Goal: Task Accomplishment & Management: Manage account settings

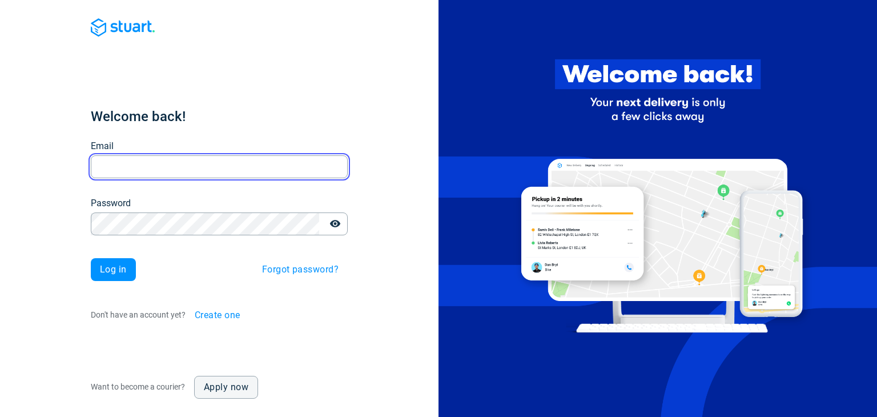
click at [272, 166] on input "Email" at bounding box center [219, 167] width 257 height 22
paste input "[EMAIL_ADDRESS][DOMAIN_NAME]"
type input "[EMAIL_ADDRESS][DOMAIN_NAME]"
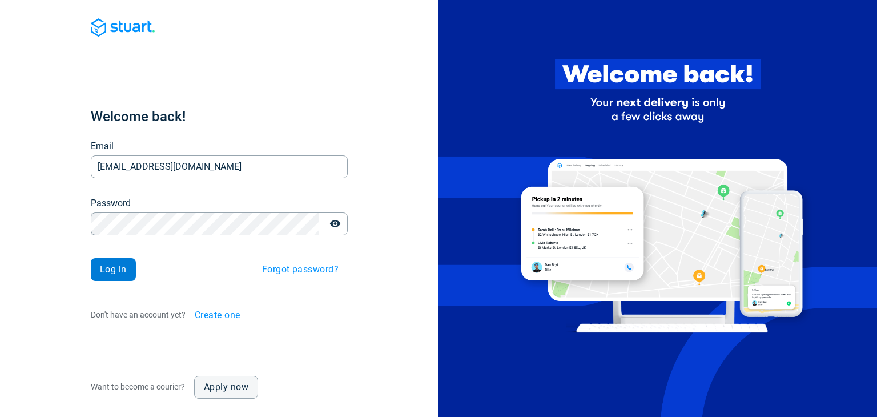
click at [117, 271] on span "Log in" at bounding box center [113, 269] width 27 height 9
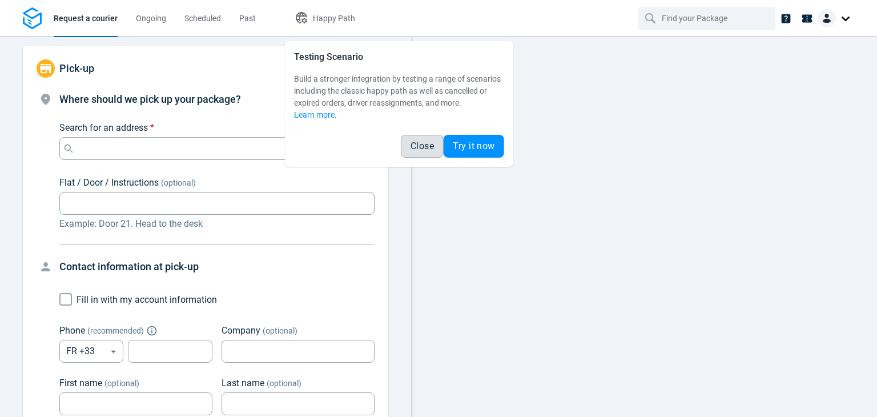
click at [421, 151] on span "Close" at bounding box center [422, 146] width 23 height 9
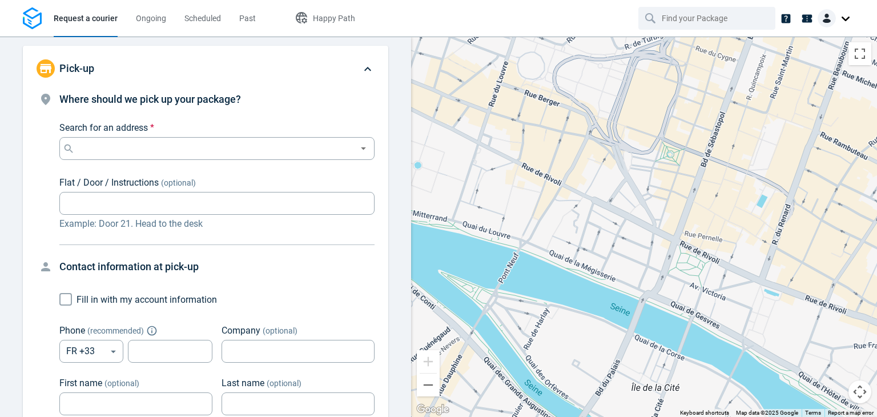
click at [846, 17] on div at bounding box center [836, 18] width 37 height 18
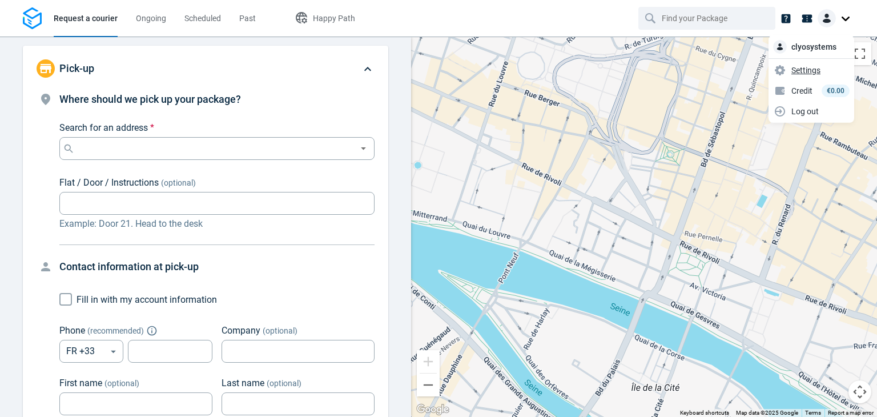
click at [809, 67] on span "Settings" at bounding box center [805, 70] width 29 height 12
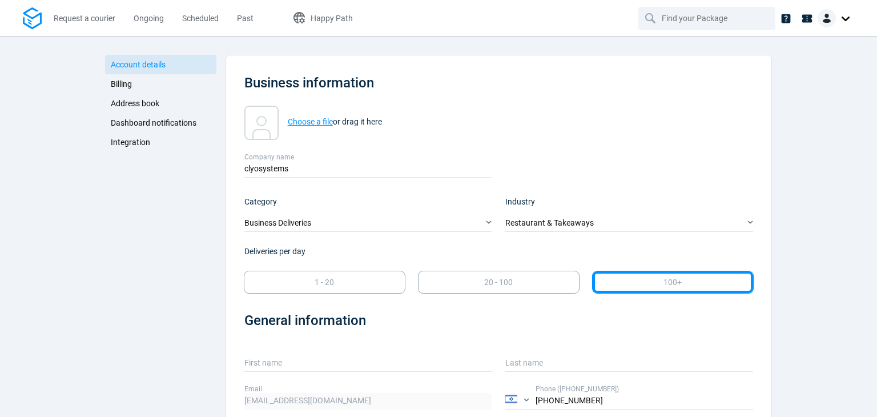
click at [297, 123] on strong "Choose a file" at bounding box center [310, 121] width 45 height 9
click at [244, 106] on input "Choose a file or drag it here" at bounding box center [244, 106] width 0 height 0
type input "C:\fakepath\dev.phtml"
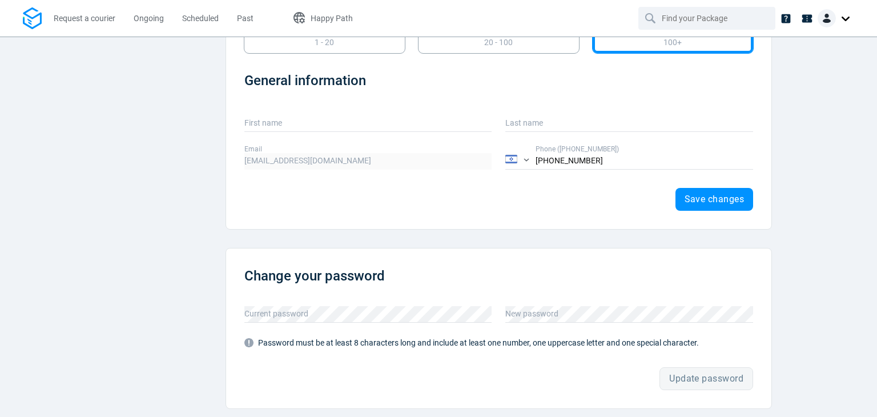
scroll to position [226, 0]
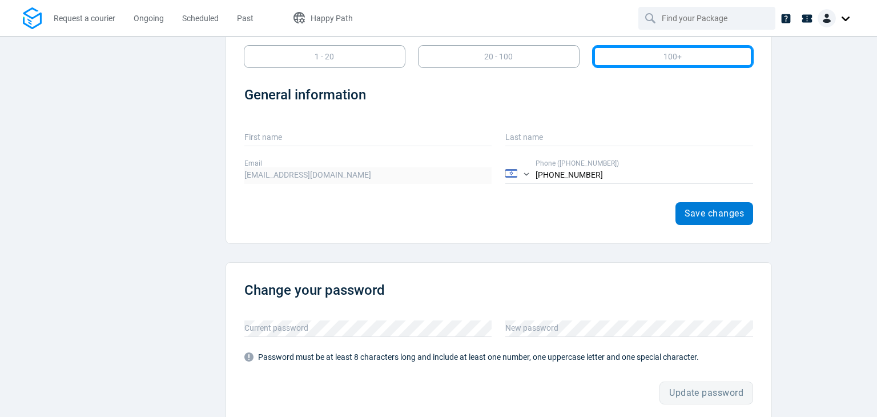
click at [724, 214] on span "Save changes" at bounding box center [715, 213] width 60 height 9
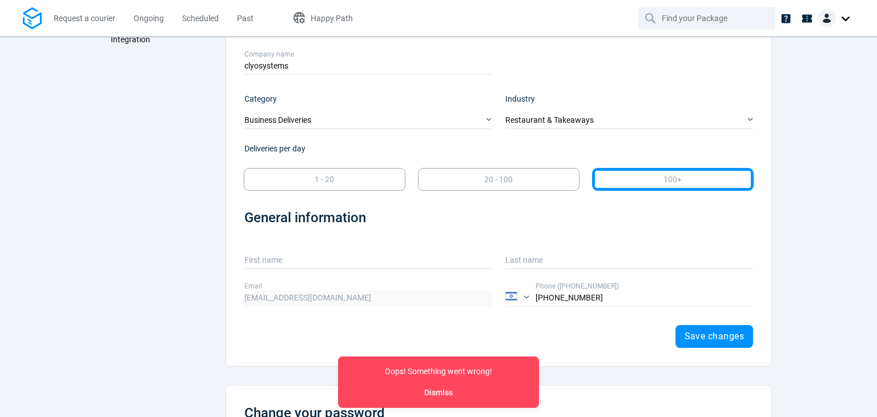
scroll to position [0, 0]
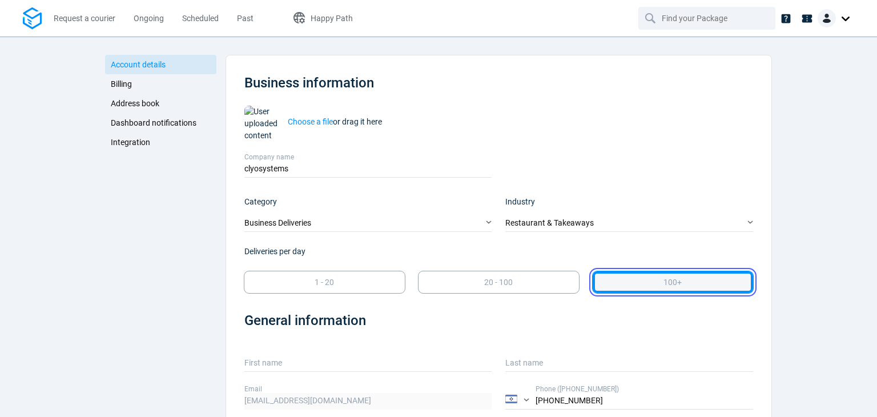
click at [644, 280] on div "100+" at bounding box center [673, 282] width 156 height 17
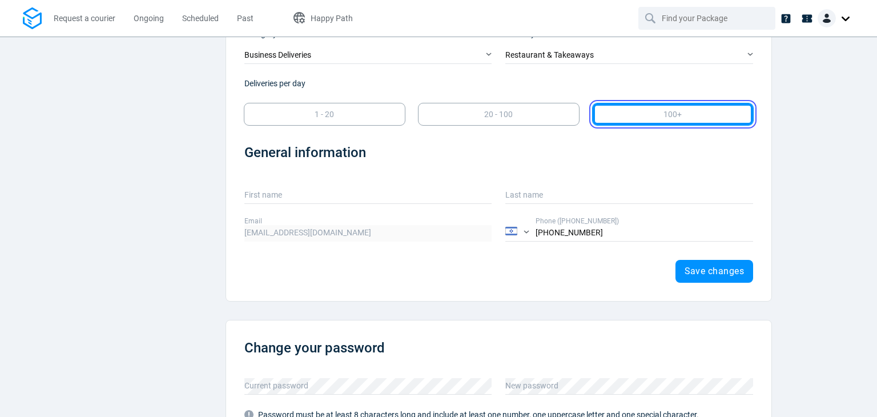
scroll to position [170, 0]
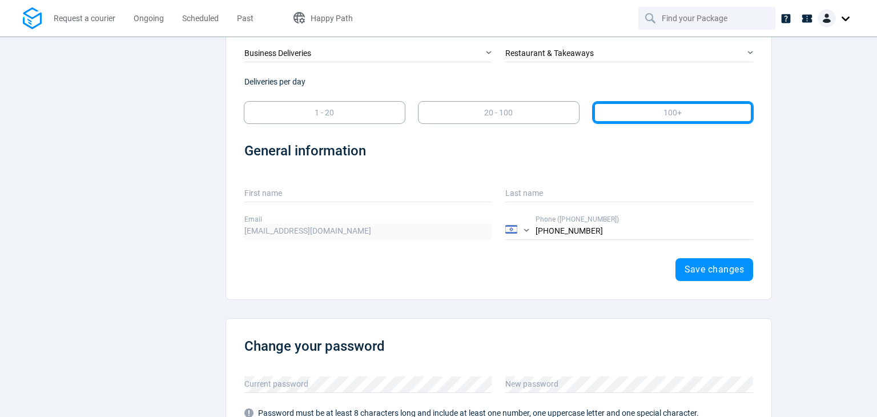
click at [436, 195] on label "First name" at bounding box center [368, 188] width 248 height 21
click at [436, 195] on input "First name" at bounding box center [368, 194] width 248 height 17
type input "ad"
click at [548, 195] on label "Last name" at bounding box center [629, 188] width 248 height 21
click at [548, 195] on input "Last name" at bounding box center [629, 194] width 248 height 17
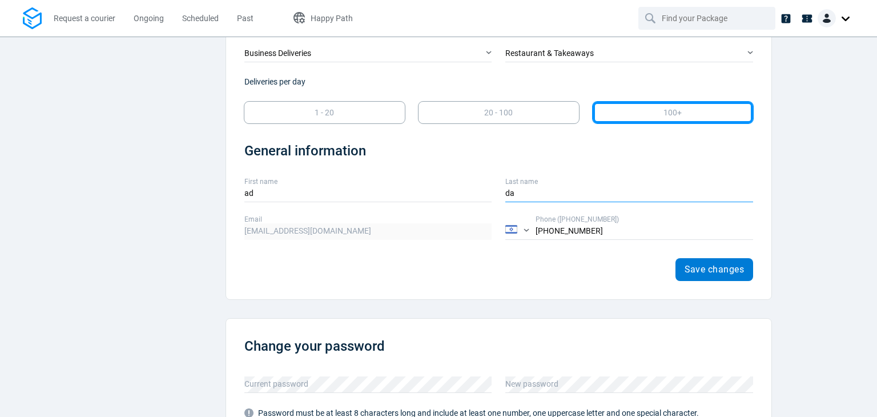
type input "da"
click at [697, 266] on span "Save changes" at bounding box center [715, 269] width 60 height 9
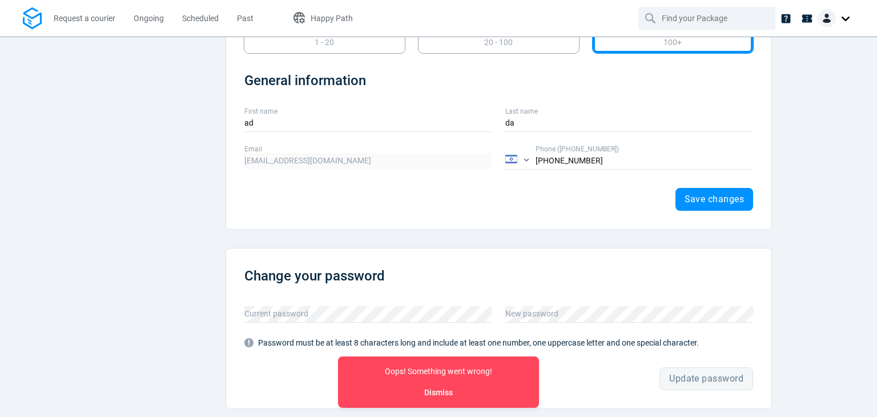
scroll to position [0, 0]
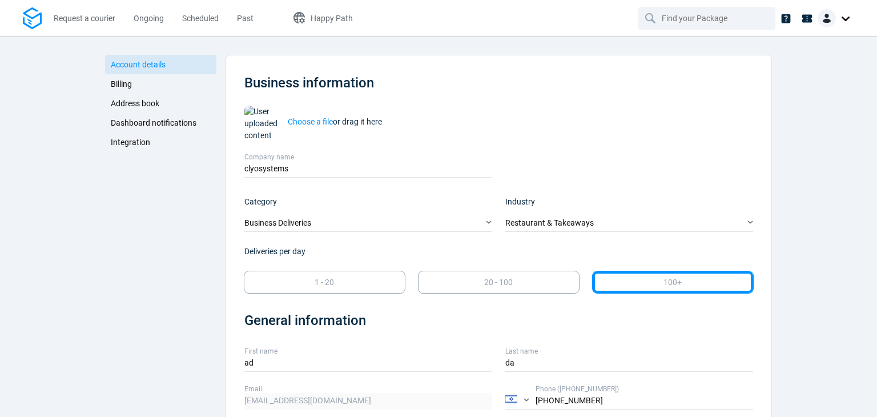
click at [121, 81] on span "Billing" at bounding box center [121, 83] width 21 height 9
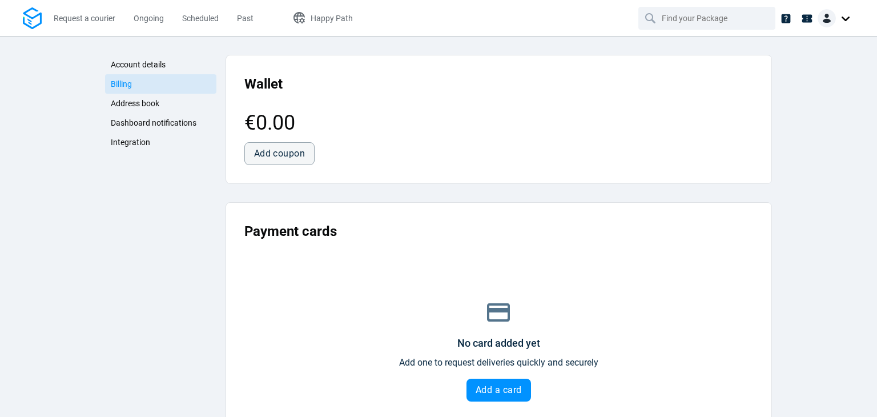
click at [130, 106] on span "Address book" at bounding box center [135, 103] width 49 height 9
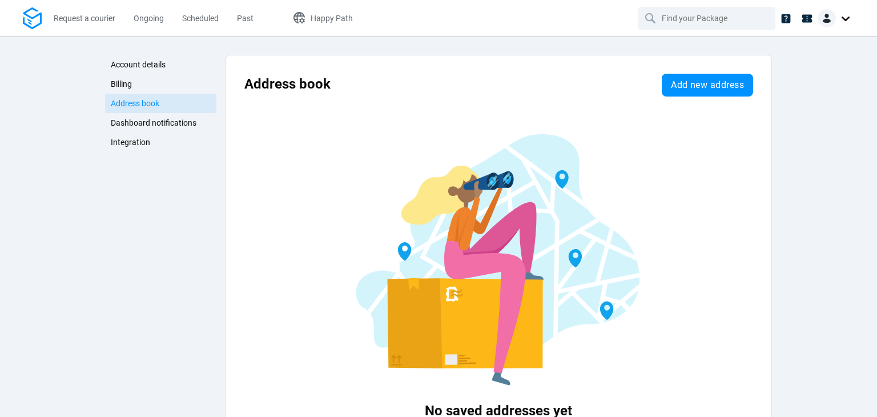
click at [146, 132] on link "Integration" at bounding box center [160, 141] width 111 height 19
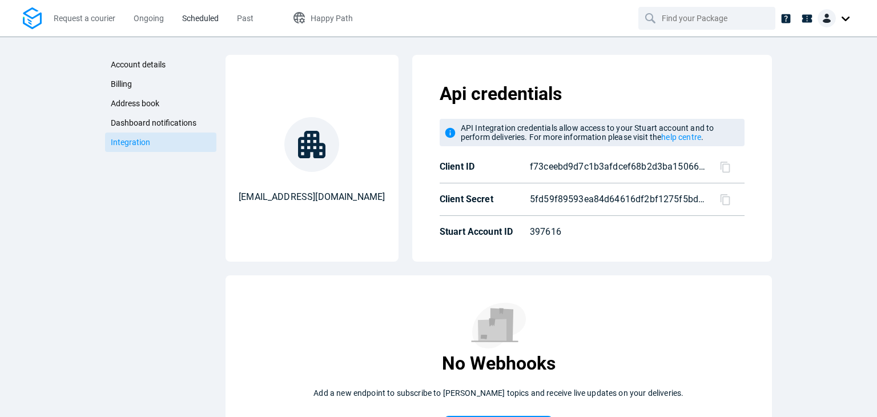
click at [191, 17] on span "Scheduled" at bounding box center [200, 18] width 37 height 9
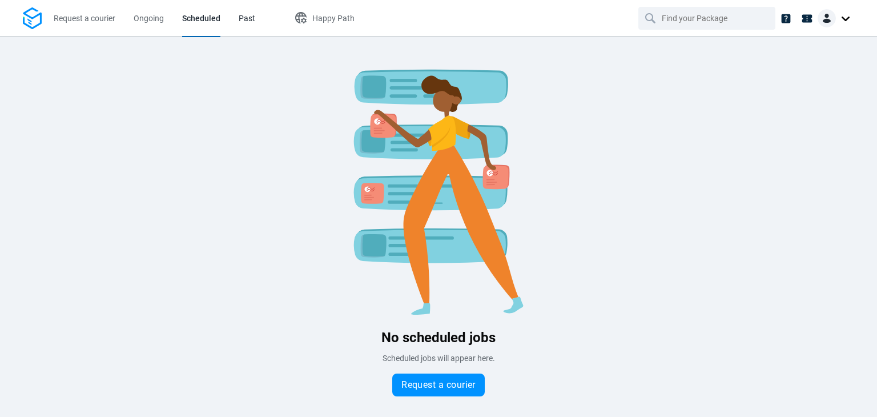
click at [253, 21] on span "Past" at bounding box center [247, 18] width 17 height 9
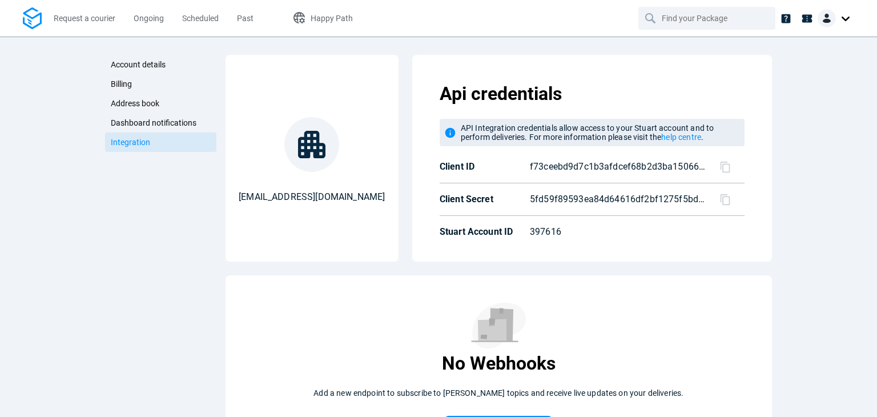
click at [155, 62] on span "Account details" at bounding box center [138, 64] width 55 height 9
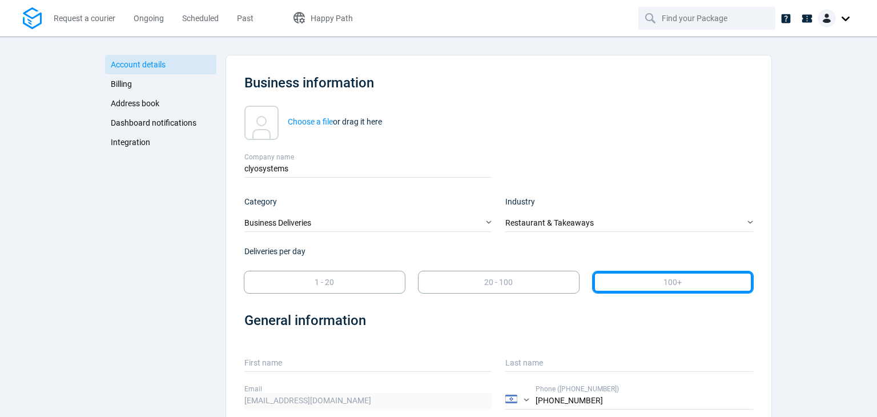
click at [841, 18] on div at bounding box center [836, 18] width 37 height 18
click at [811, 46] on div "clyosystems" at bounding box center [812, 48] width 86 height 21
click at [806, 20] on icon at bounding box center [807, 18] width 10 height 8
click at [143, 103] on span "Address book" at bounding box center [135, 103] width 49 height 9
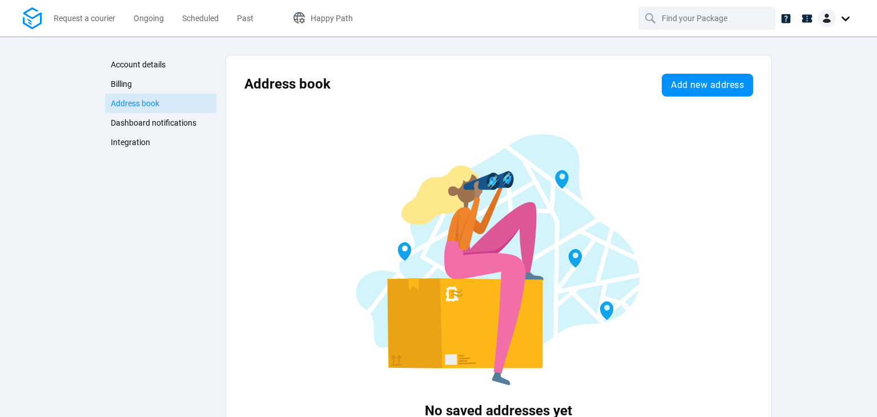
click at [142, 123] on span "Dashboard notifications" at bounding box center [154, 122] width 86 height 9
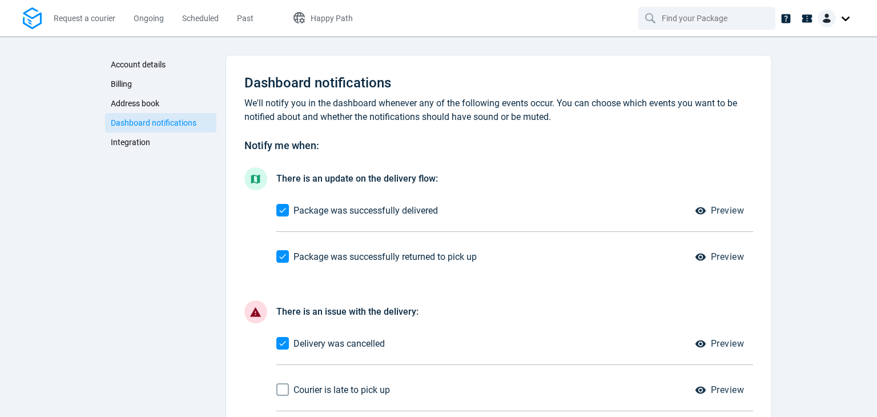
click at [141, 144] on span "Integration" at bounding box center [130, 142] width 39 height 9
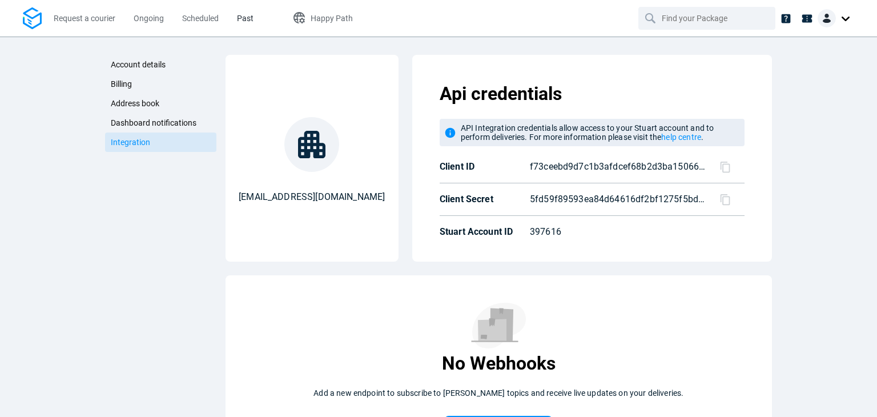
click at [252, 14] on span "Past" at bounding box center [245, 18] width 17 height 9
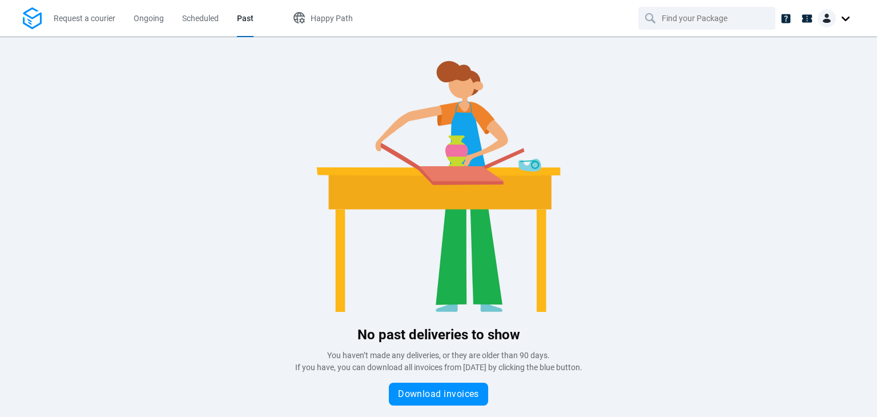
click at [182, 20] on li "Scheduled" at bounding box center [200, 18] width 55 height 37
click at [142, 19] on span "Ongoing" at bounding box center [149, 18] width 30 height 9
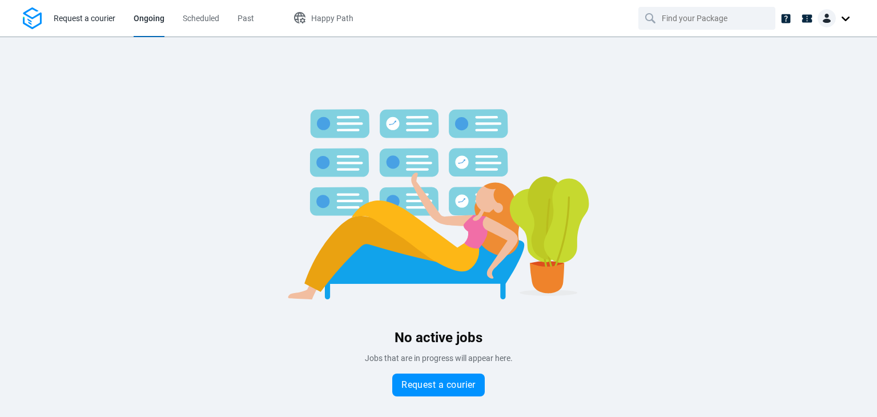
click at [100, 27] on link "Request a courier" at bounding box center [85, 18] width 62 height 37
click at [86, 19] on span "Request a courier" at bounding box center [85, 18] width 62 height 9
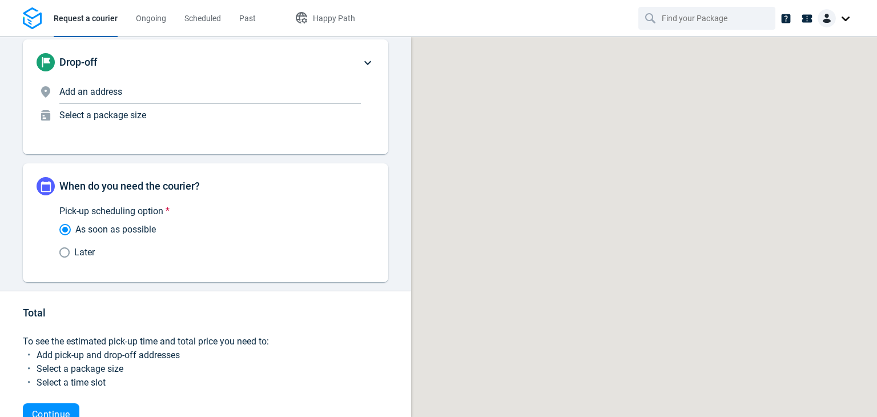
scroll to position [544, 0]
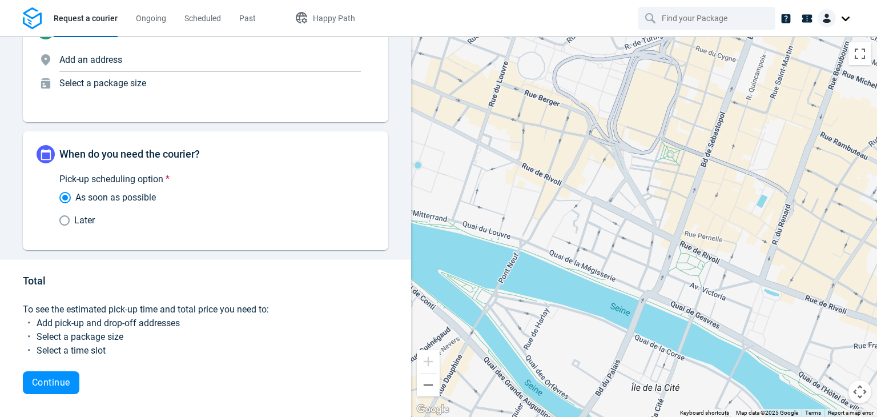
click at [841, 20] on div at bounding box center [836, 18] width 37 height 18
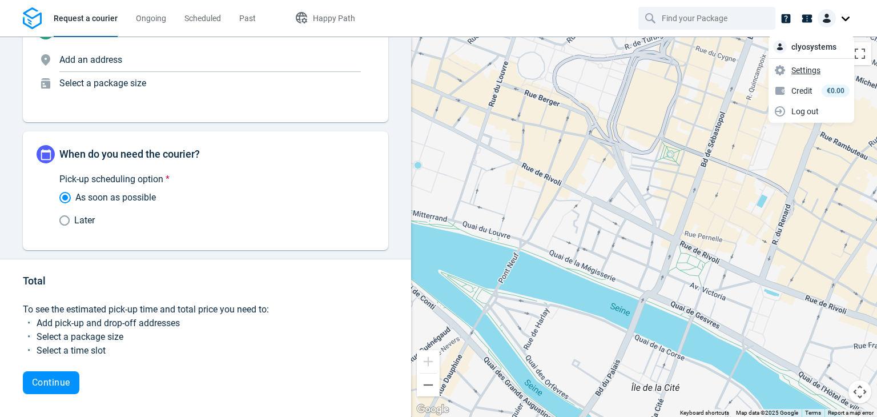
click at [813, 71] on span "Settings" at bounding box center [805, 70] width 29 height 12
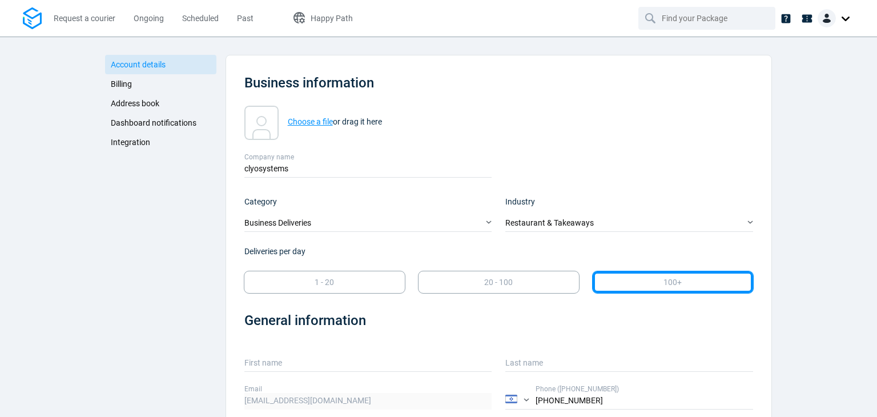
click at [300, 122] on strong "Choose a file" at bounding box center [310, 121] width 45 height 9
click at [244, 106] on input "Choose a file or drag it here" at bounding box center [244, 106] width 0 height 0
type input "C:\fakepath\dev.phtml"
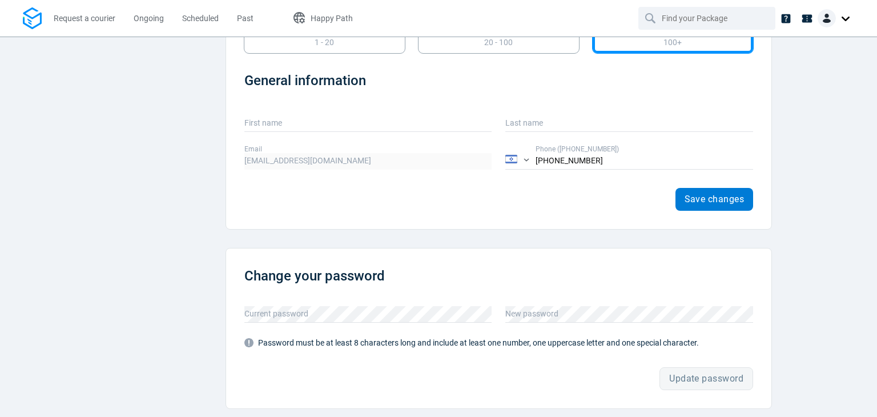
click at [706, 195] on span "Save changes" at bounding box center [715, 199] width 60 height 9
